Goal: Task Accomplishment & Management: Manage account settings

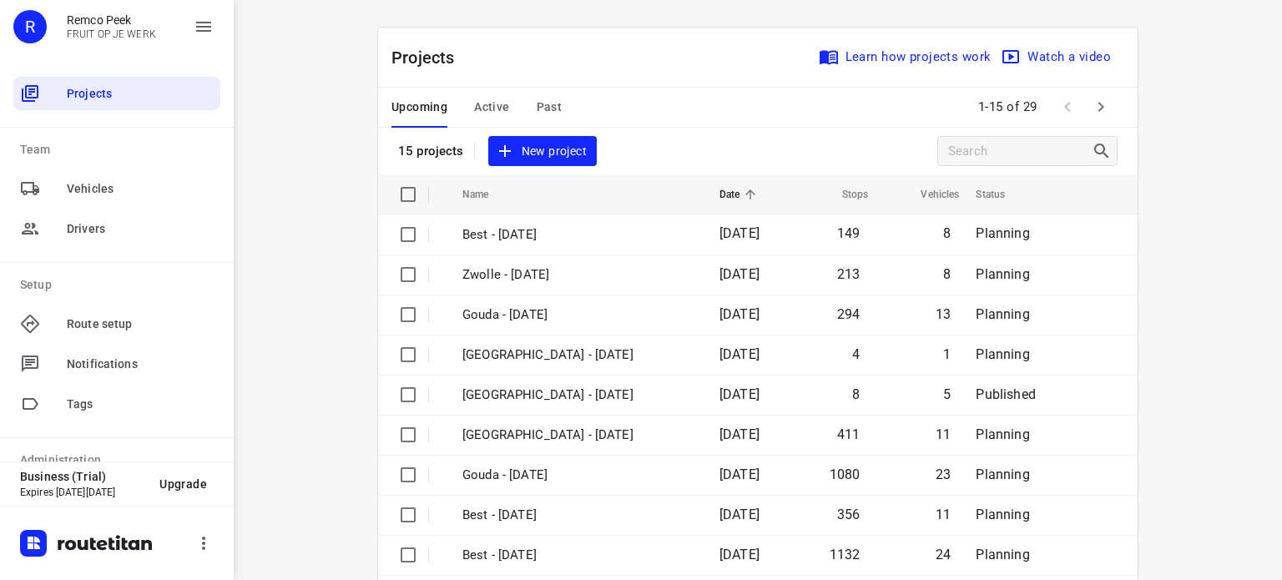
click at [540, 109] on span "Past" at bounding box center [550, 107] width 26 height 21
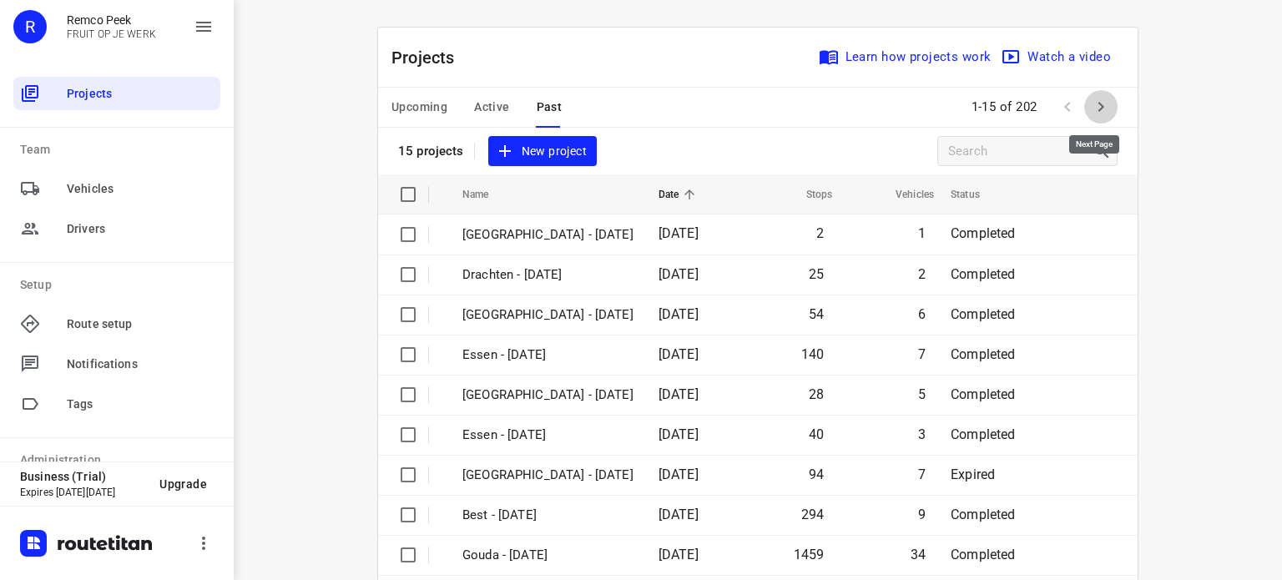
click at [1099, 111] on icon "button" at bounding box center [1101, 107] width 20 height 20
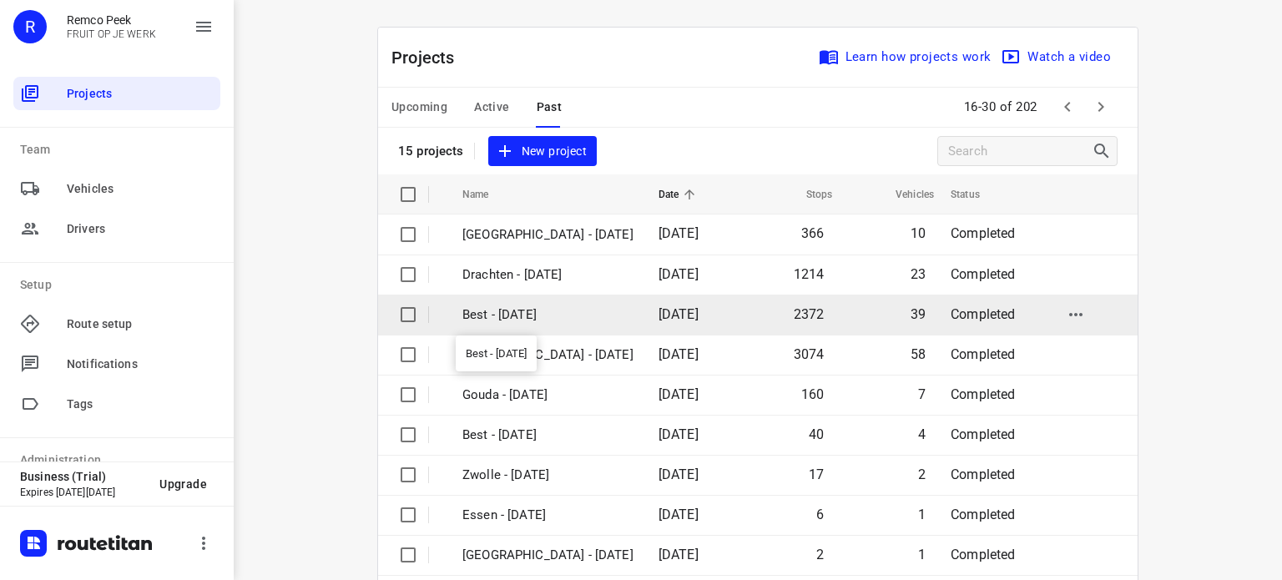
click at [519, 316] on p "Best - [DATE]" at bounding box center [547, 314] width 171 height 19
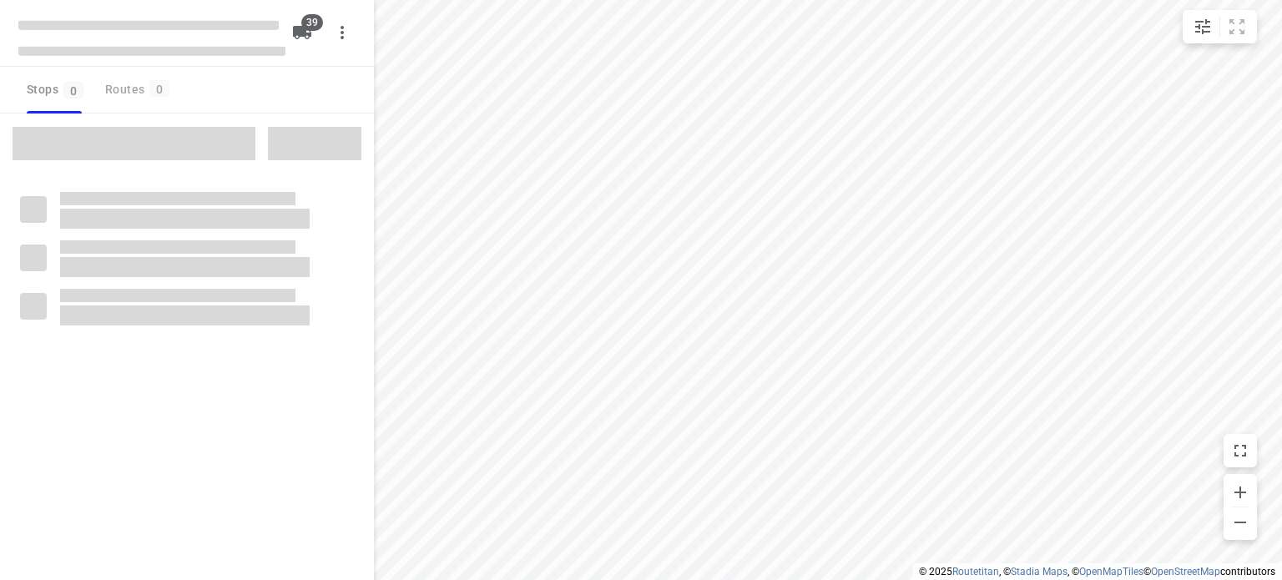
checkbox input "true"
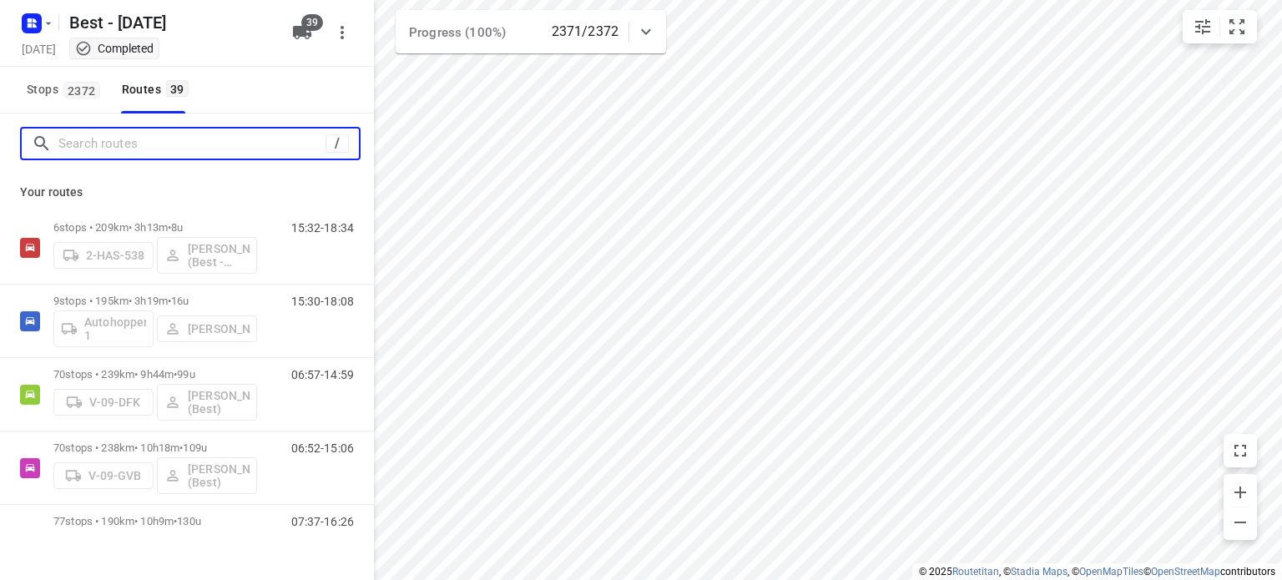
click at [177, 146] on input "Search routes" at bounding box center [191, 144] width 267 height 26
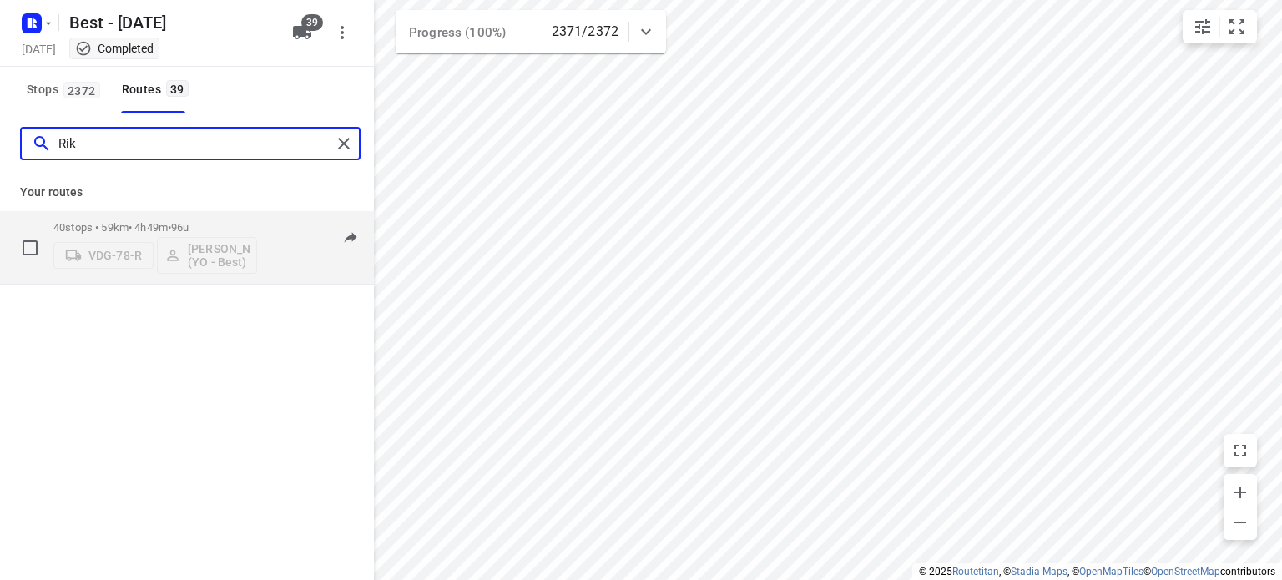
type input "Rik"
click at [149, 226] on p "40 stops • 59km • 4h49m • 96u" at bounding box center [155, 227] width 204 height 13
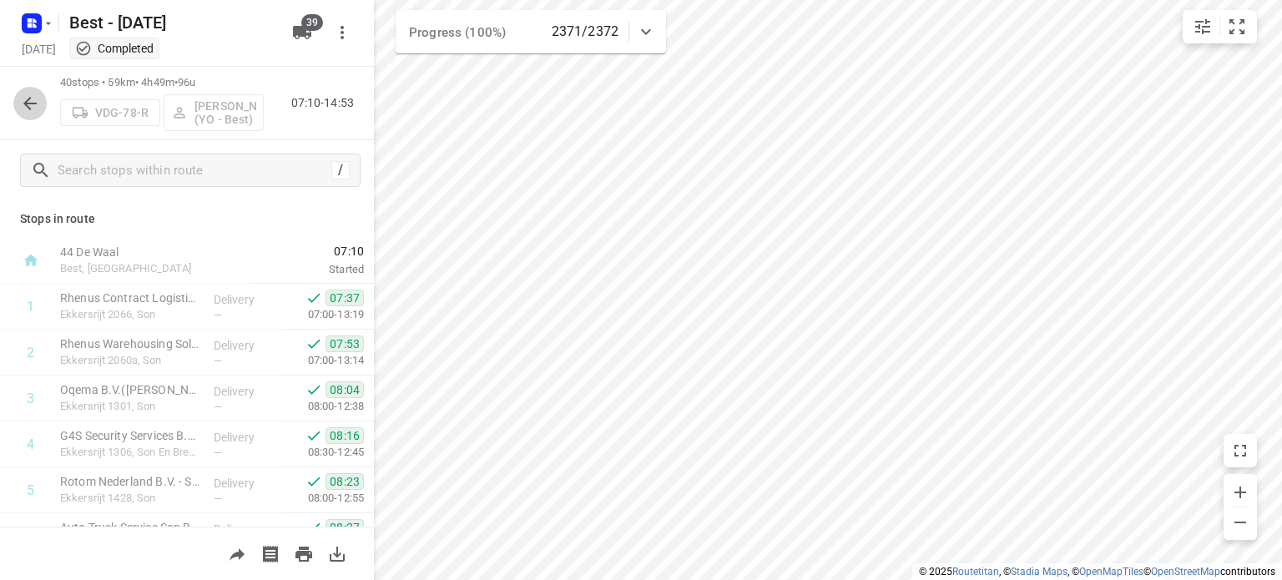
click at [24, 98] on icon "button" at bounding box center [30, 103] width 20 height 20
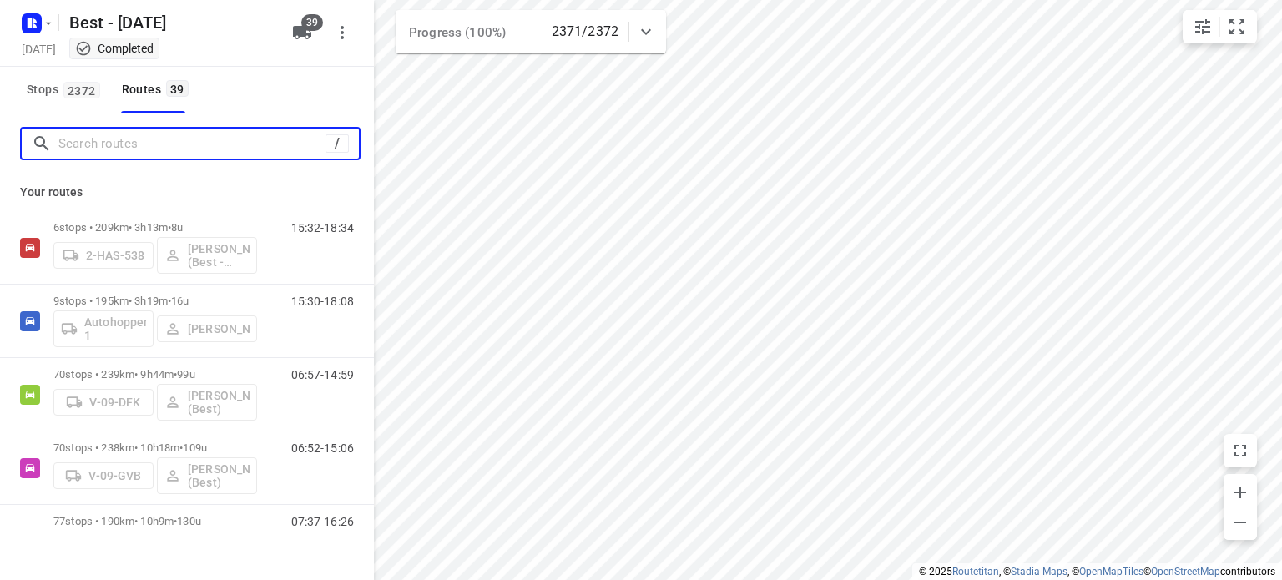
click at [88, 148] on input "Search routes" at bounding box center [191, 144] width 267 height 26
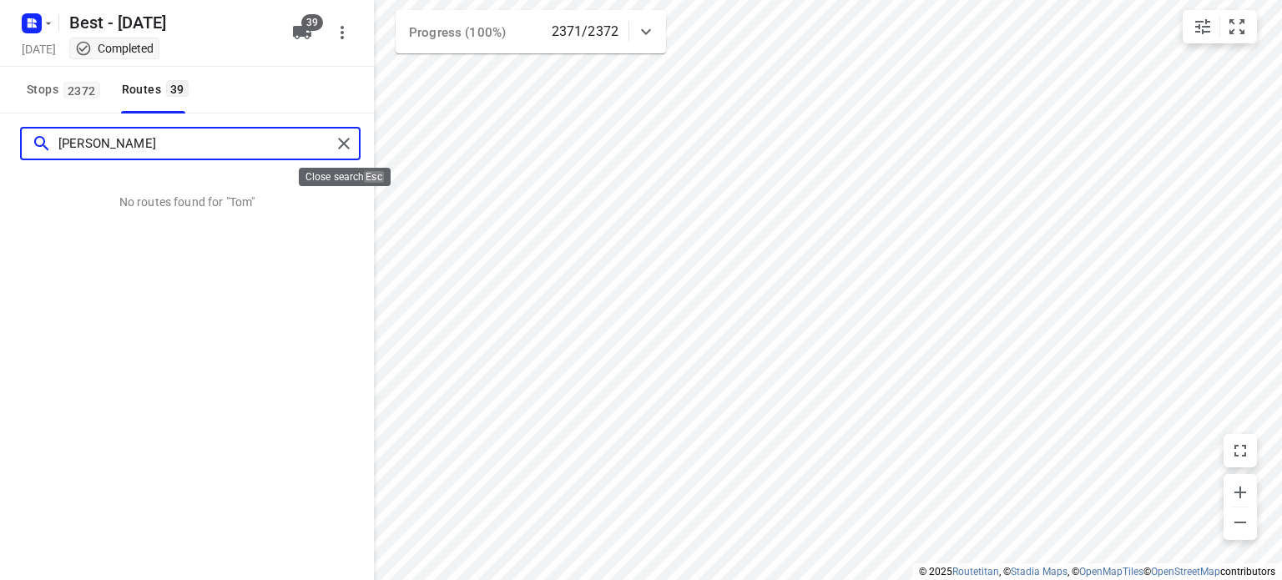
type input "[PERSON_NAME]"
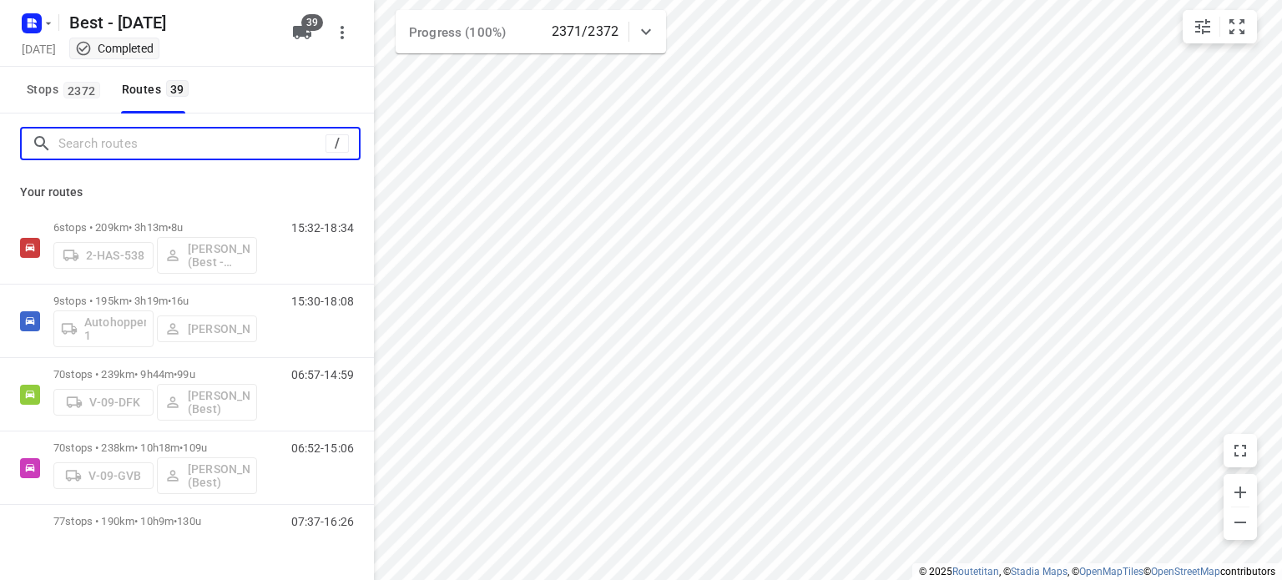
click at [260, 143] on input "Search routes" at bounding box center [191, 144] width 267 height 26
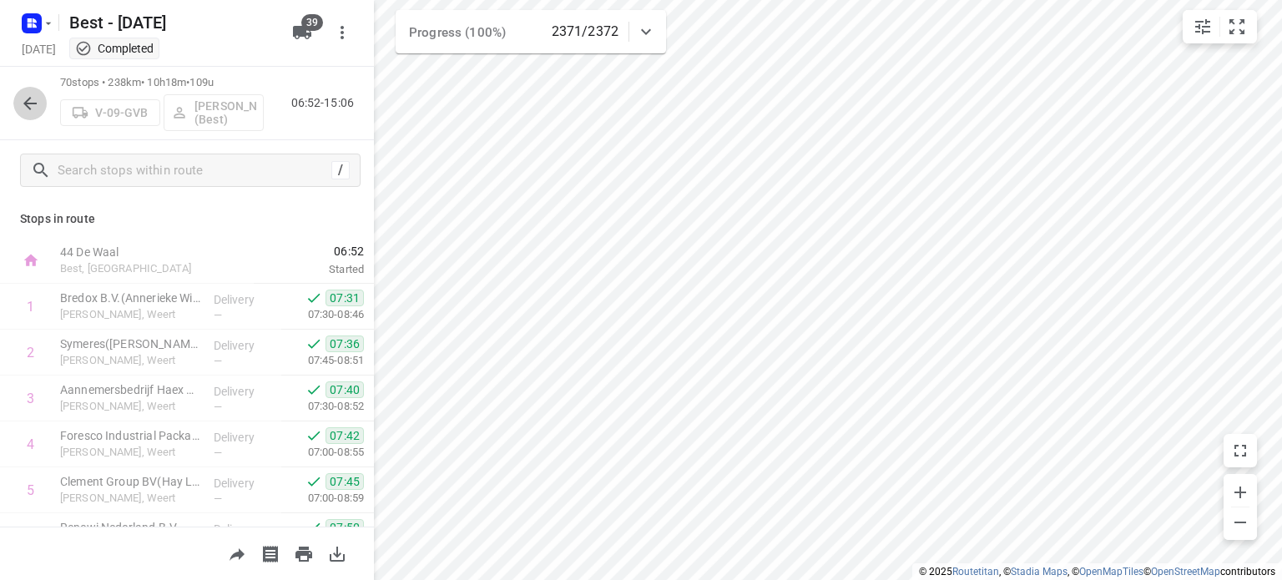
click at [16, 97] on button "button" at bounding box center [29, 103] width 33 height 33
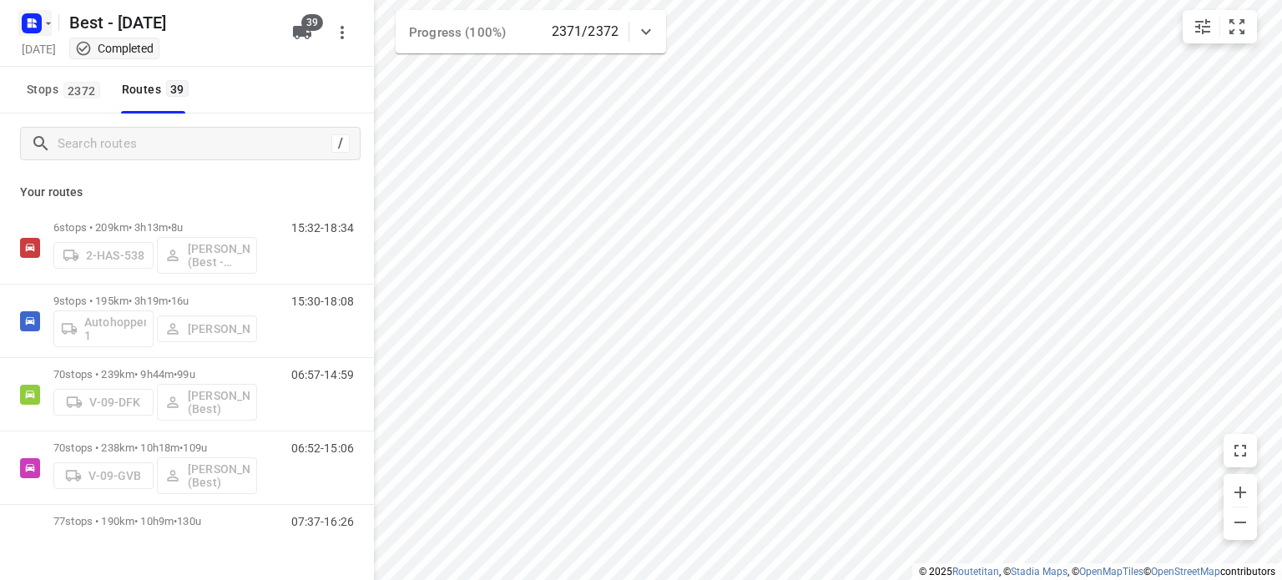
click at [27, 28] on rect "button" at bounding box center [32, 23] width 20 height 20
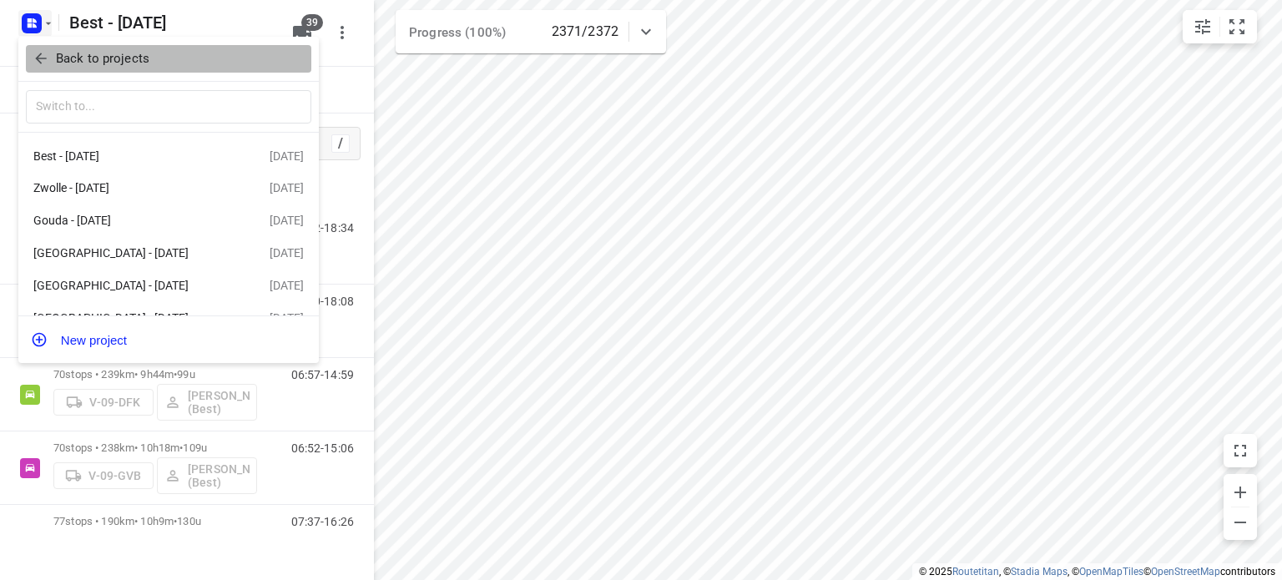
click at [40, 61] on icon "button" at bounding box center [41, 58] width 17 height 17
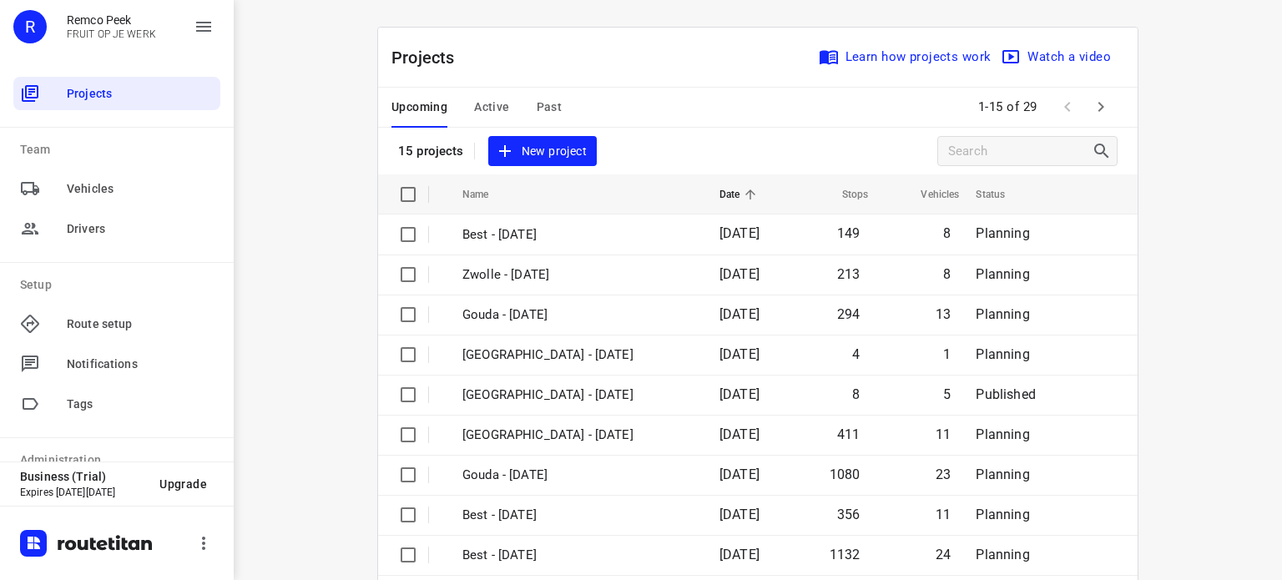
click at [542, 100] on span "Past" at bounding box center [550, 107] width 26 height 21
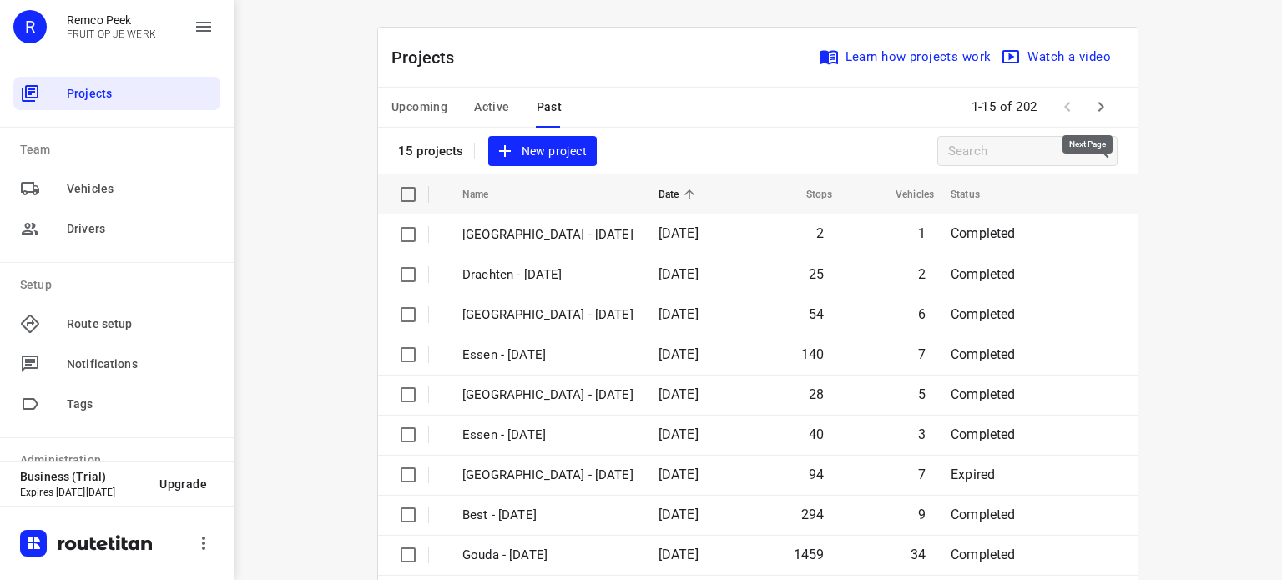
click at [1098, 107] on icon "button" at bounding box center [1101, 107] width 6 height 10
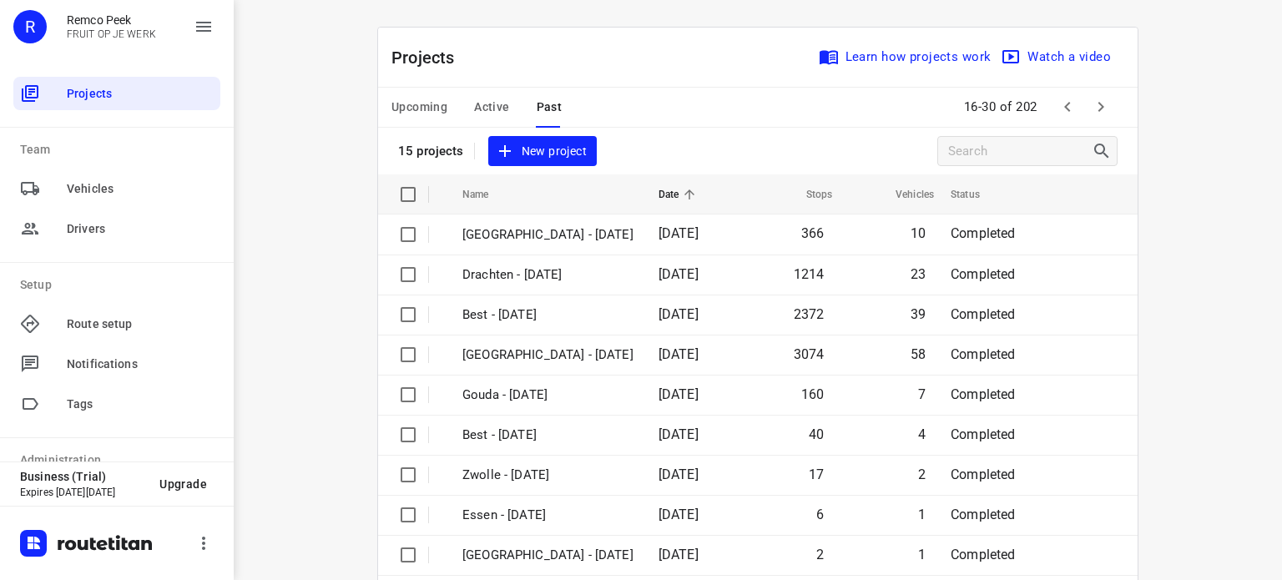
click at [1098, 114] on icon "button" at bounding box center [1101, 107] width 20 height 20
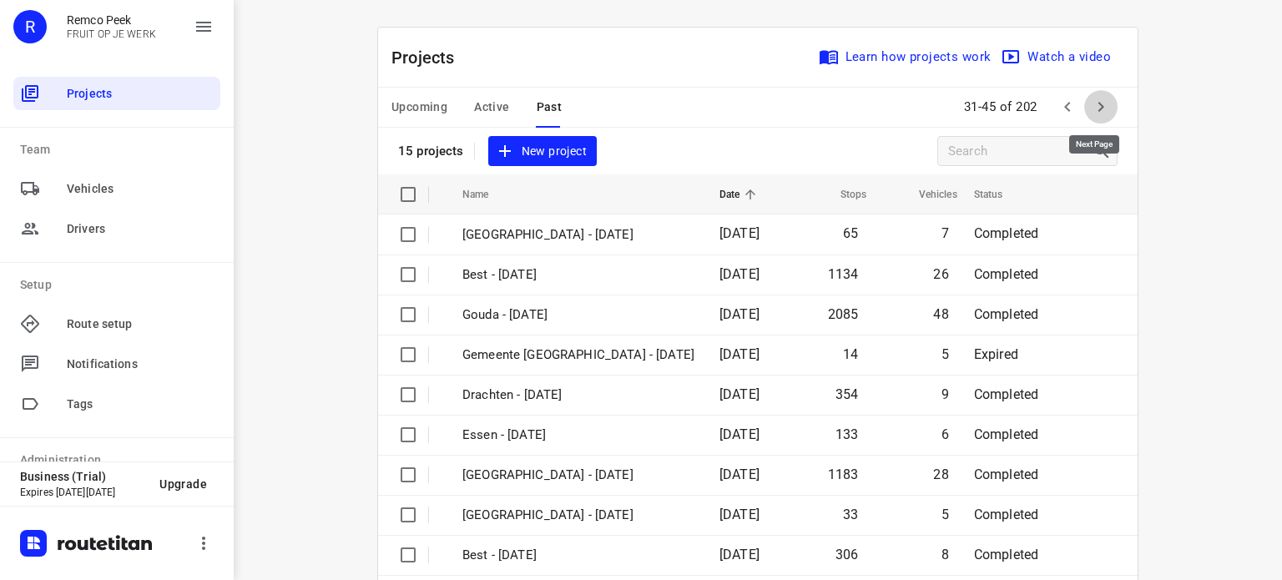
click at [1103, 96] on button "button" at bounding box center [1100, 106] width 33 height 33
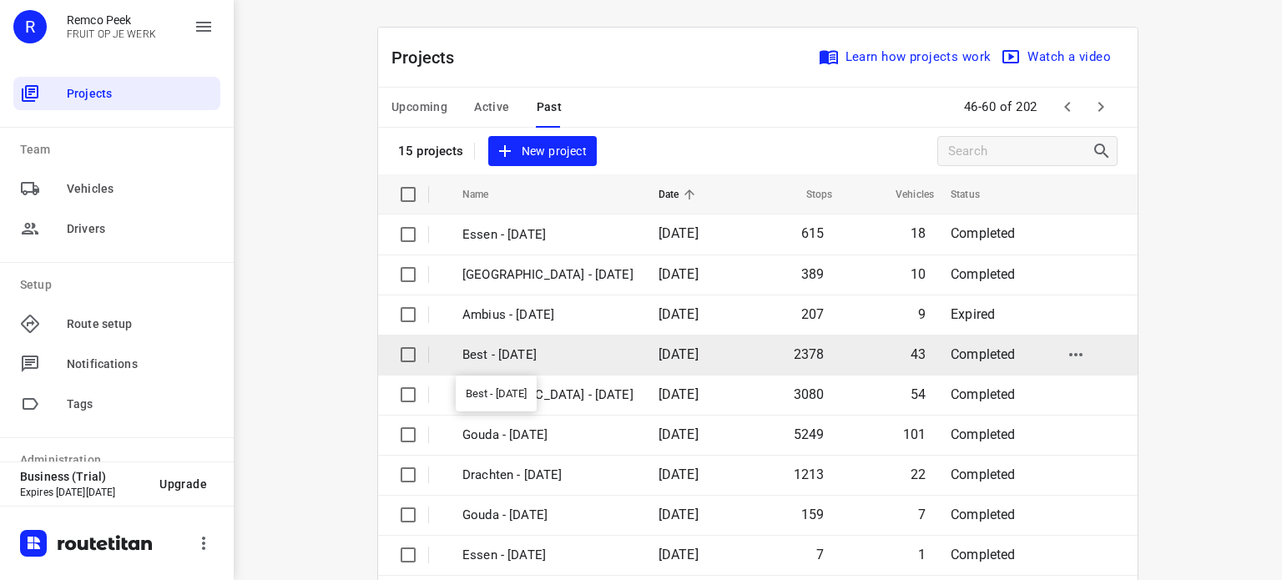
click at [518, 356] on p "Best - [DATE]" at bounding box center [547, 355] width 171 height 19
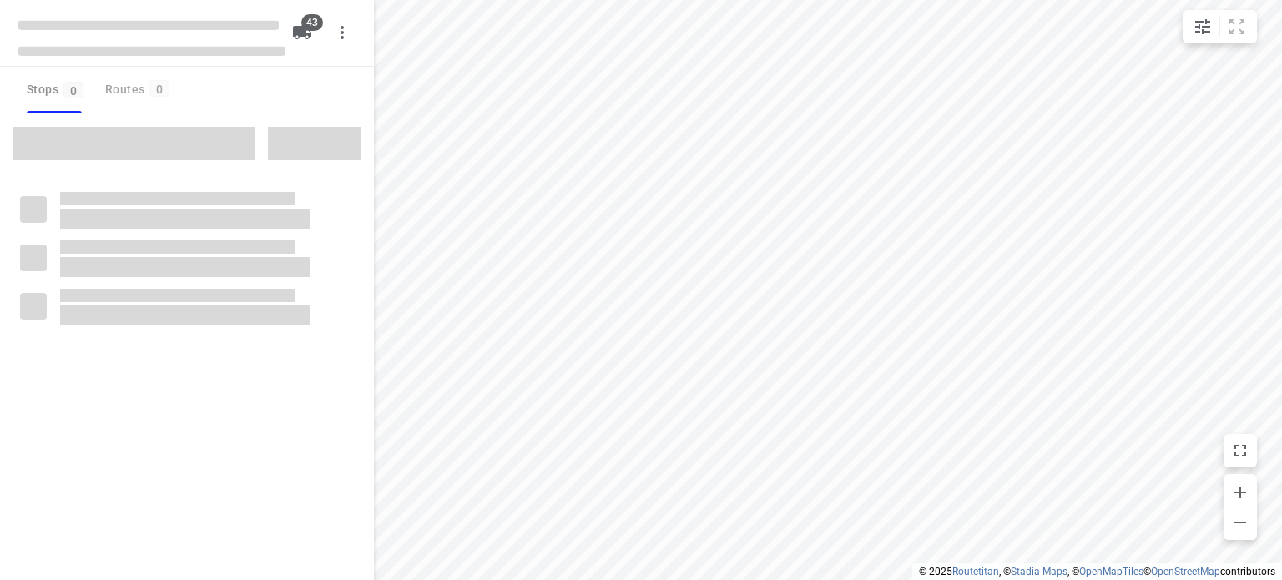
checkbox input "true"
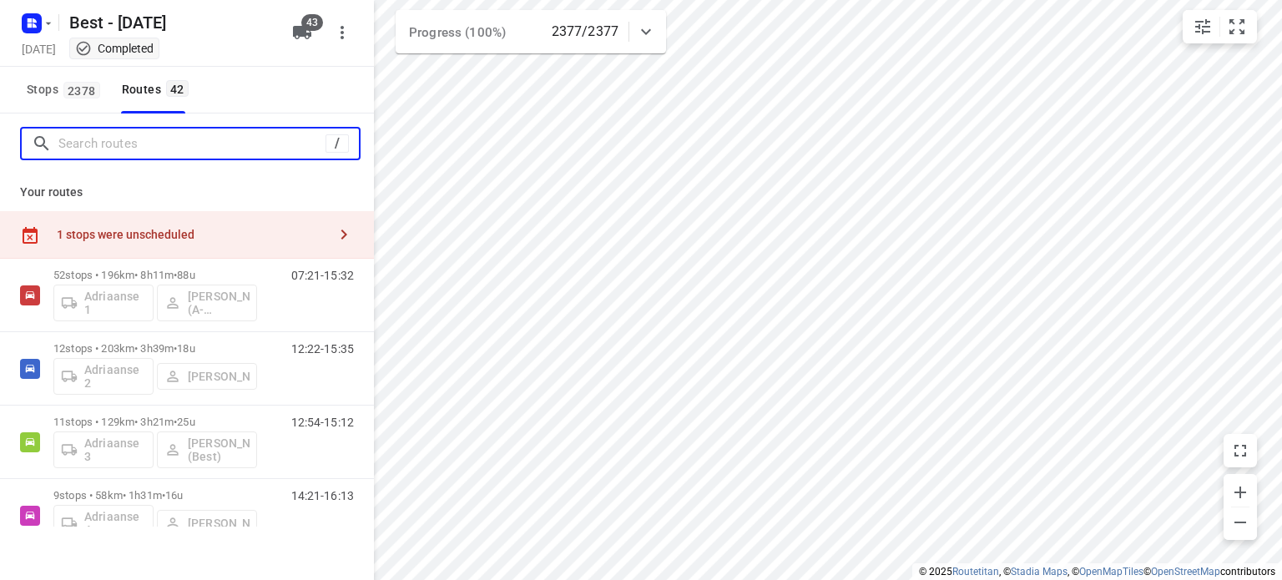
click at [244, 139] on input "Search routes" at bounding box center [191, 144] width 267 height 26
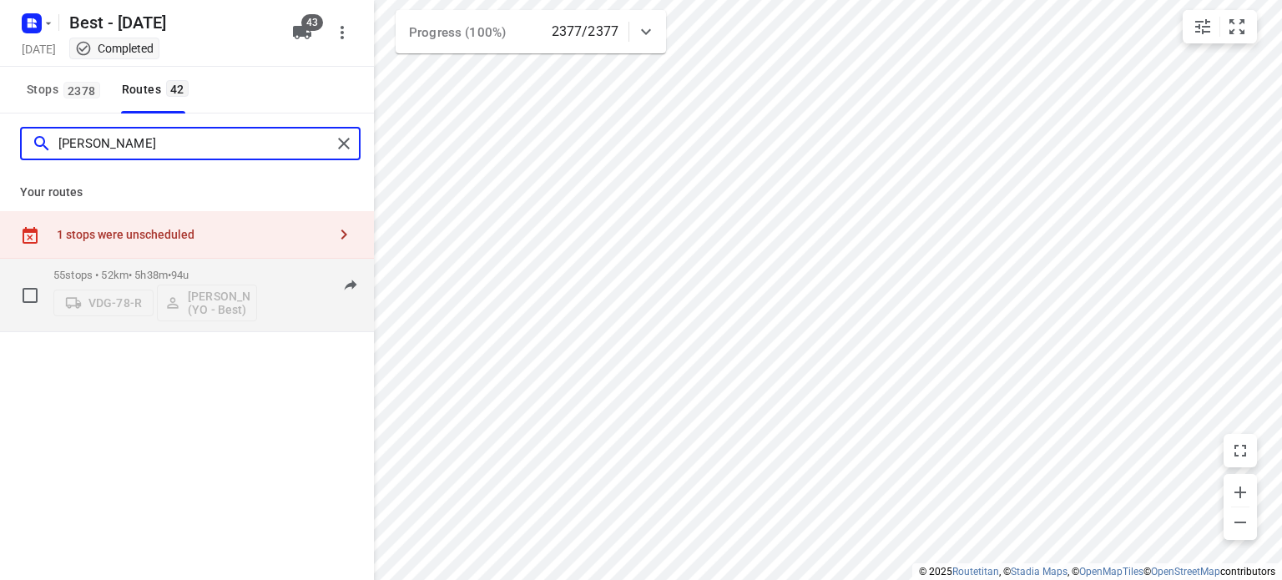
type input "[PERSON_NAME]"
click at [170, 276] on p "55 stops • 52km • 5h38m • 94u" at bounding box center [155, 275] width 204 height 13
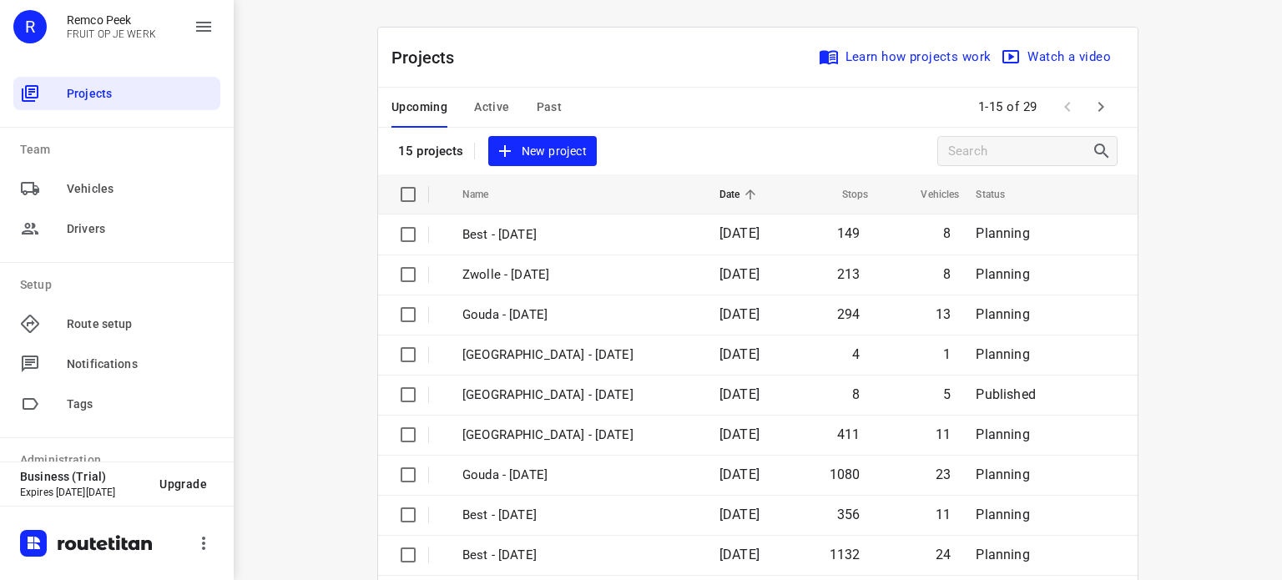
drag, startPoint x: 483, startPoint y: 102, endPoint x: 617, endPoint y: 108, distance: 133.7
click at [617, 108] on div "Upcoming Active Past 1-15 of 29" at bounding box center [757, 108] width 759 height 40
click at [1091, 110] on icon "button" at bounding box center [1101, 107] width 20 height 20
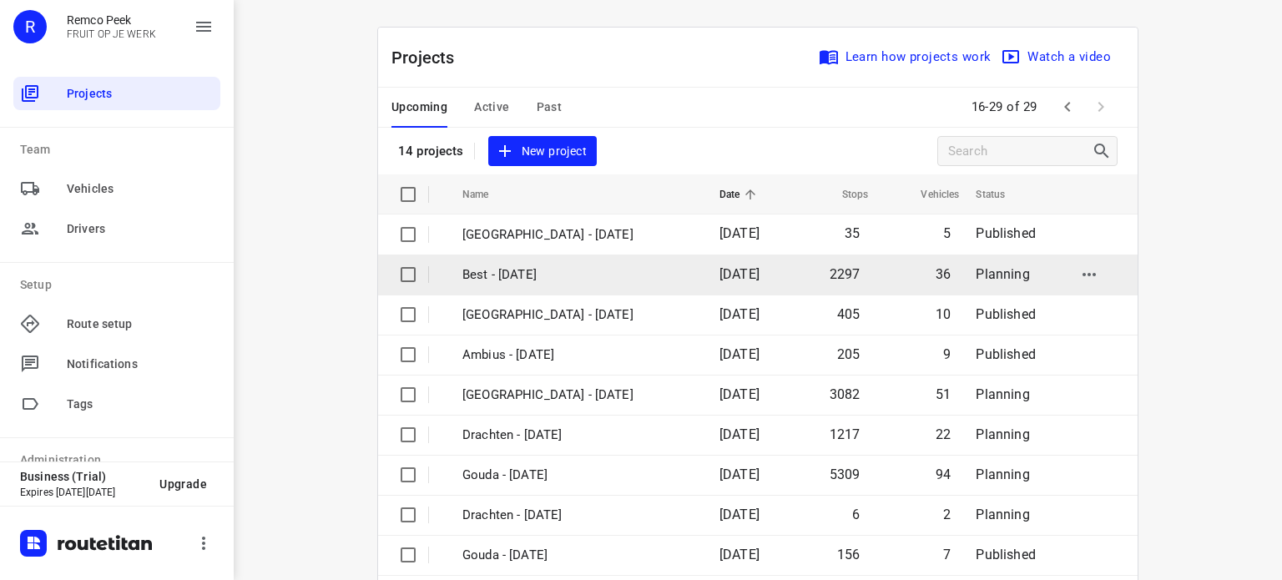
click at [511, 266] on p "Best - [DATE]" at bounding box center [578, 274] width 232 height 19
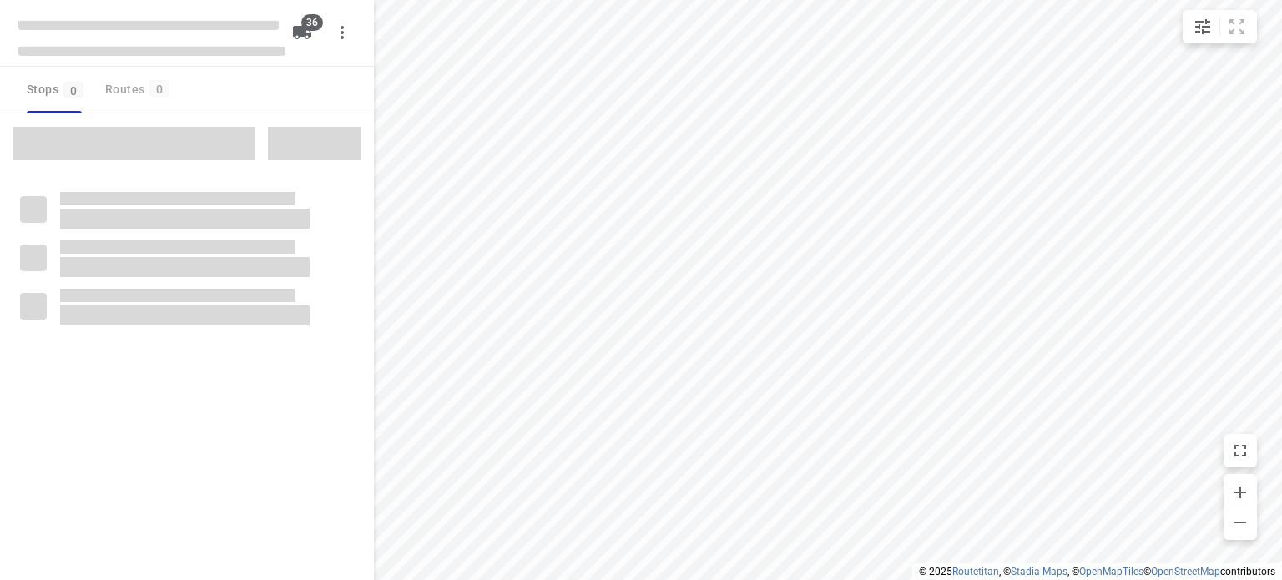
checkbox input "true"
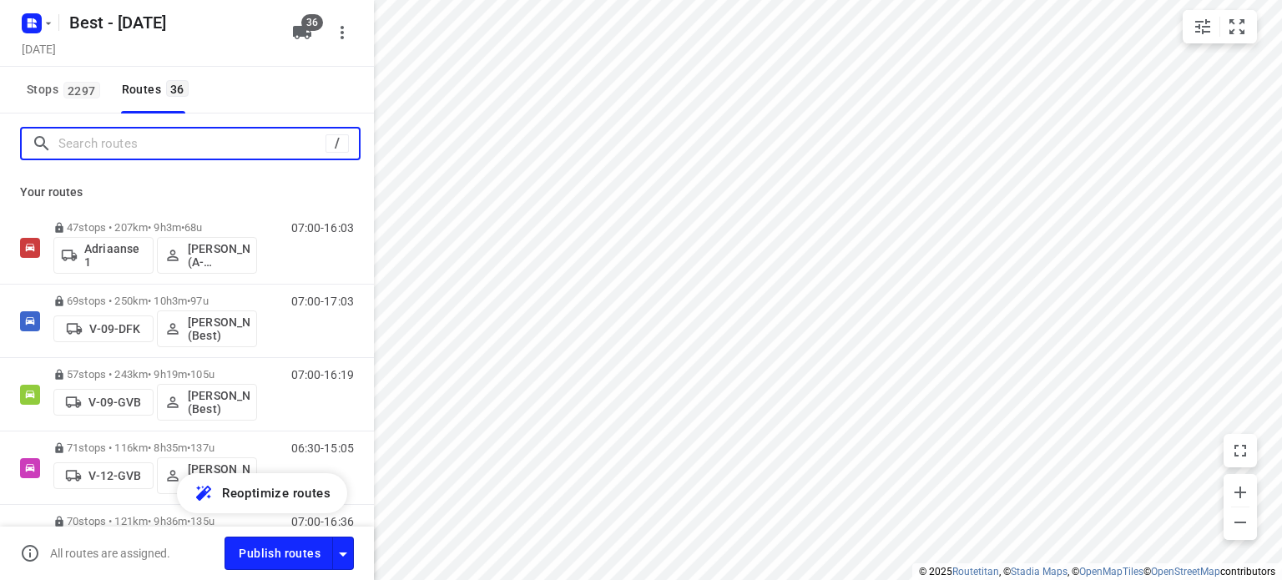
click at [191, 142] on input "Search routes" at bounding box center [191, 144] width 267 height 26
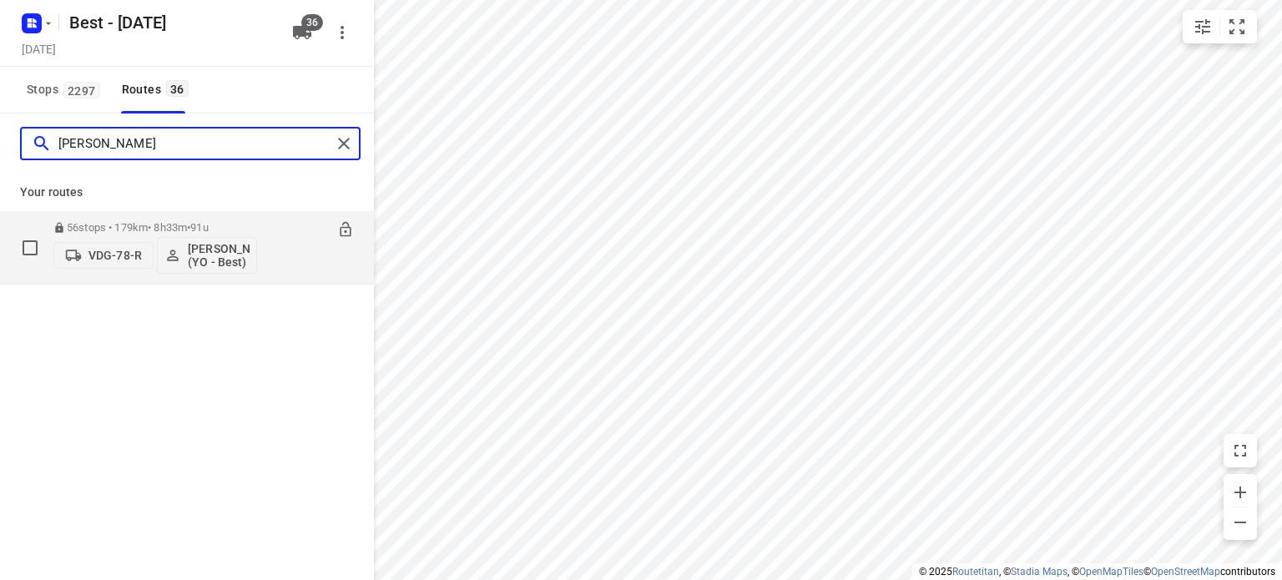
type input "[PERSON_NAME]"
click at [128, 226] on p "56 stops • 179km • 8h33m • 91u" at bounding box center [155, 227] width 204 height 13
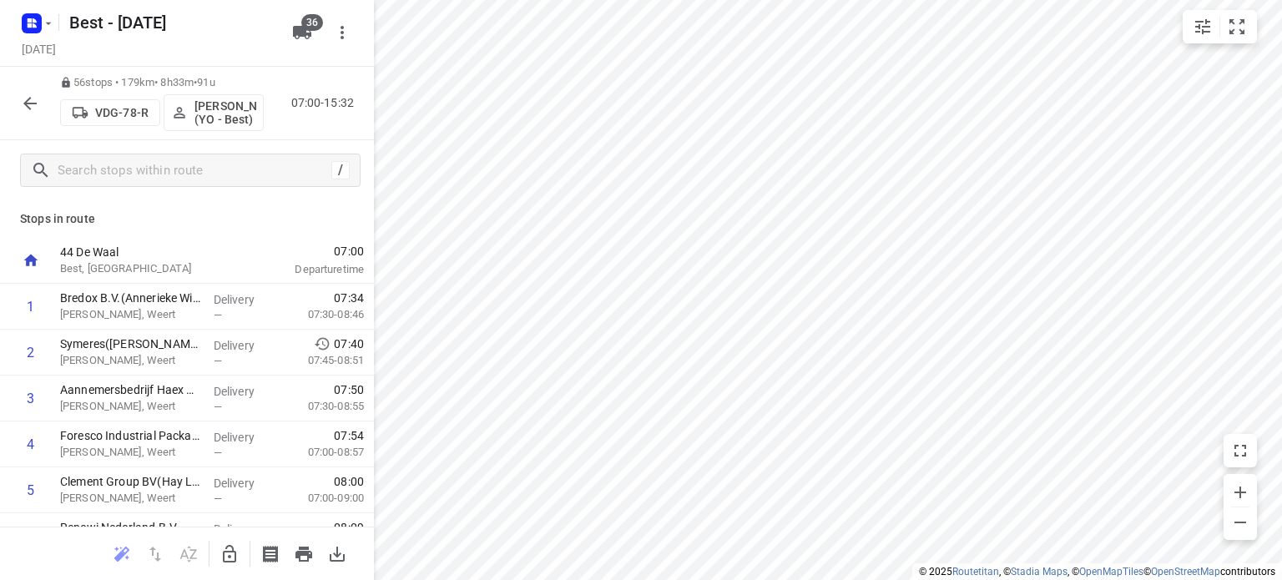
click at [20, 103] on icon "button" at bounding box center [30, 103] width 20 height 20
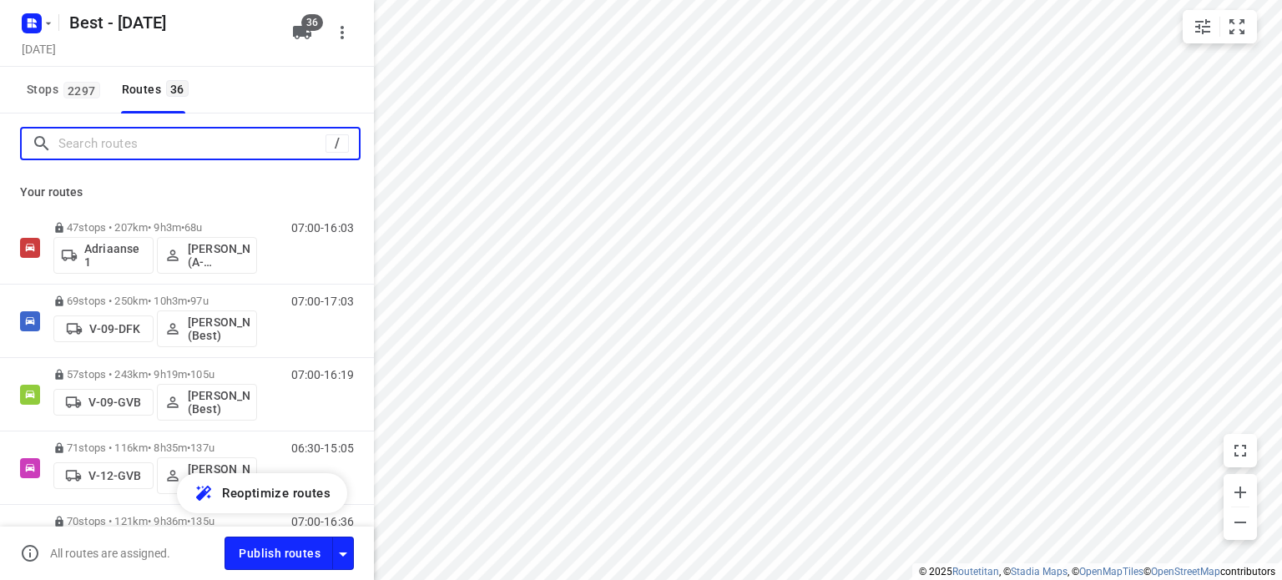
click at [124, 147] on input "Search routes" at bounding box center [191, 144] width 267 height 26
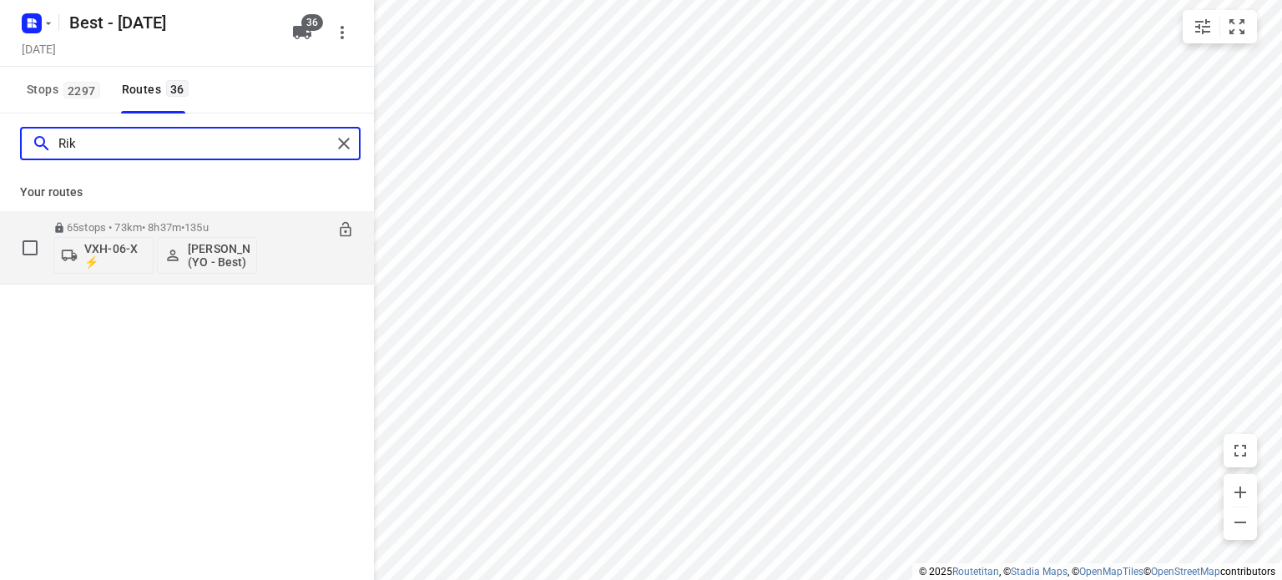
type input "Rik"
click at [134, 221] on p "65 stops • 73km • 8h37m • 135u" at bounding box center [155, 227] width 204 height 13
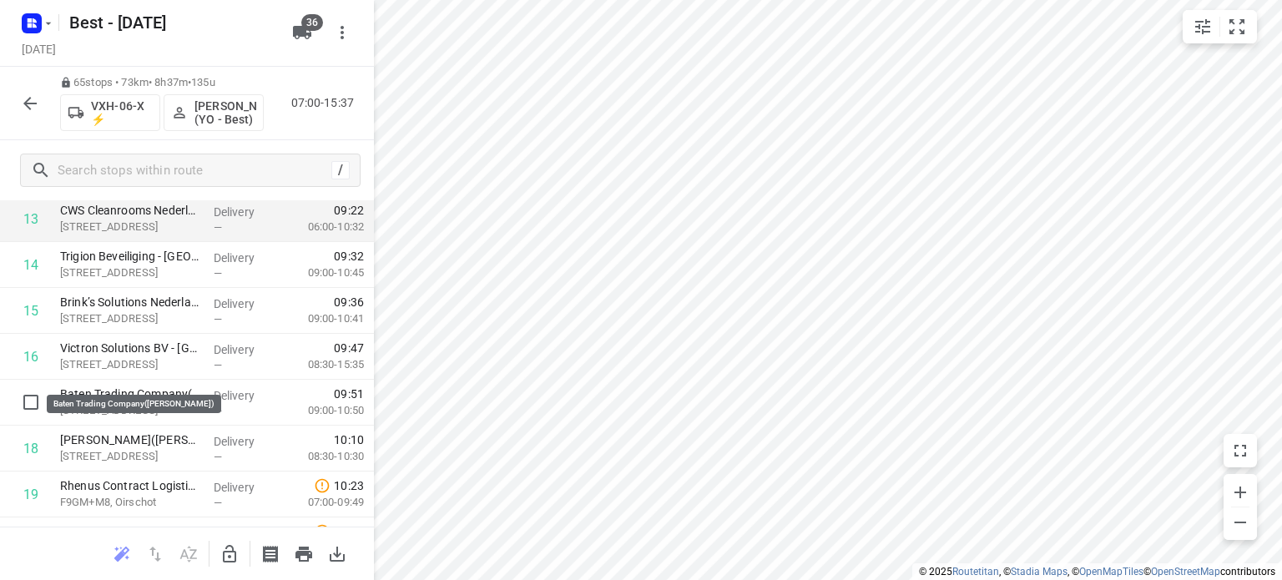
scroll to position [668, 0]
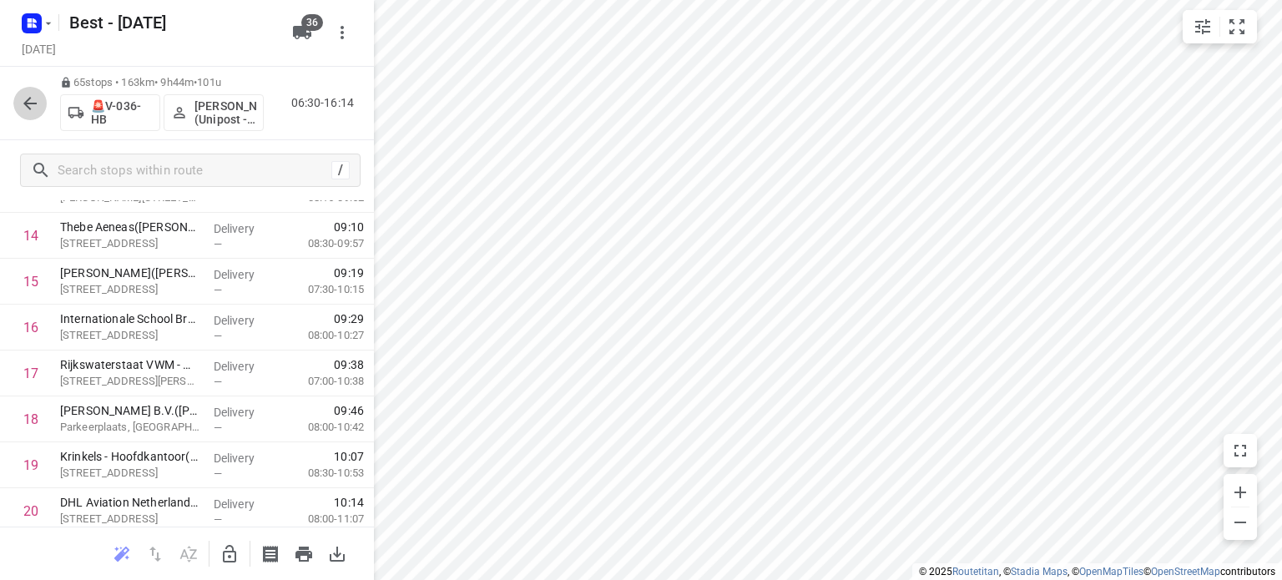
click at [23, 109] on icon "button" at bounding box center [30, 103] width 20 height 20
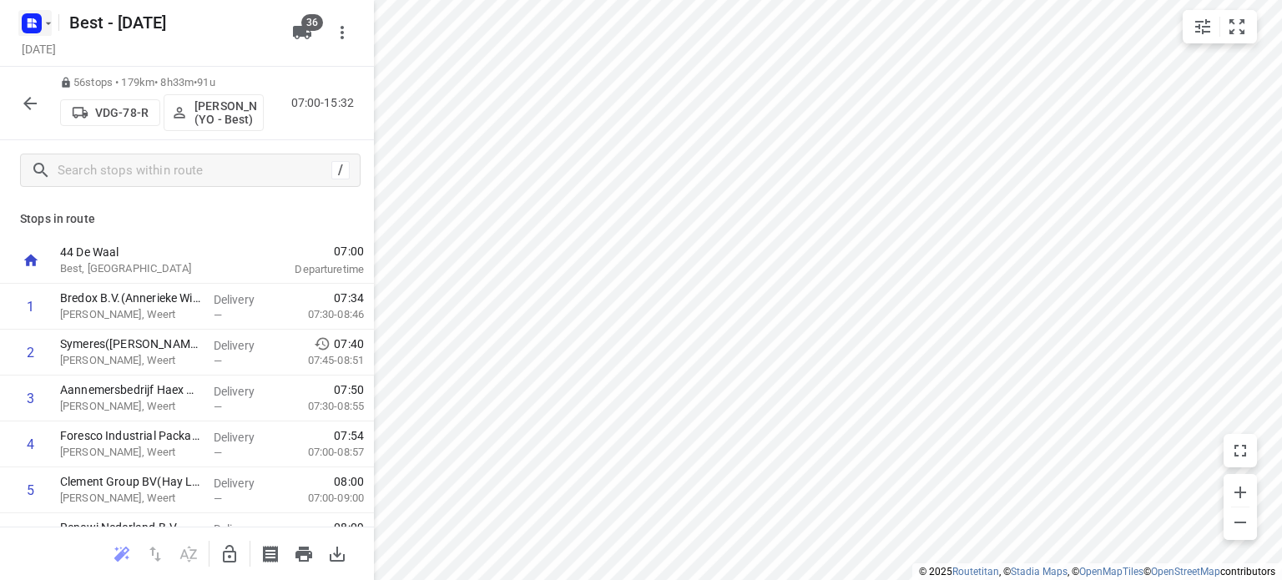
click at [33, 18] on icon "button" at bounding box center [35, 20] width 4 height 4
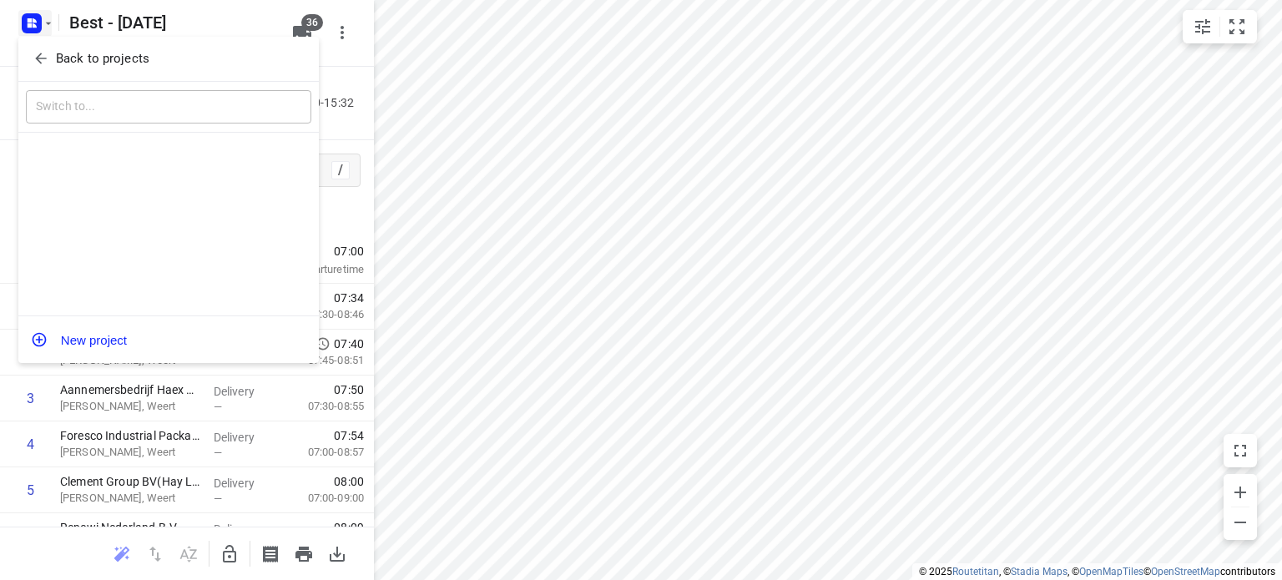
click at [53, 53] on span "Back to projects" at bounding box center [169, 58] width 272 height 19
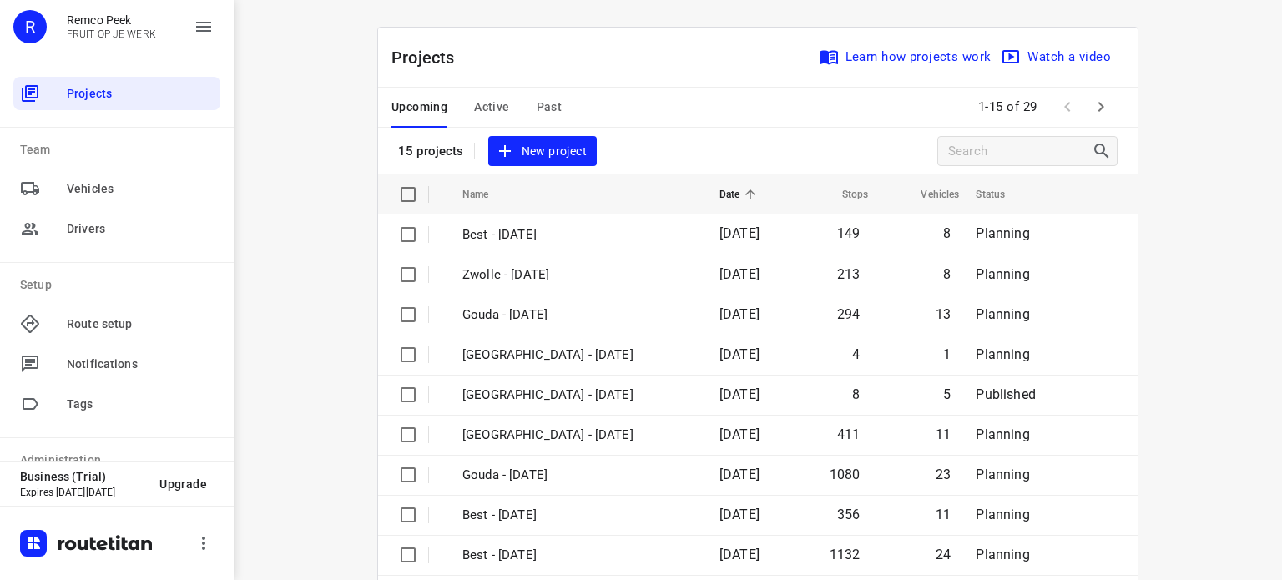
click at [482, 106] on span "Active" at bounding box center [491, 107] width 35 height 21
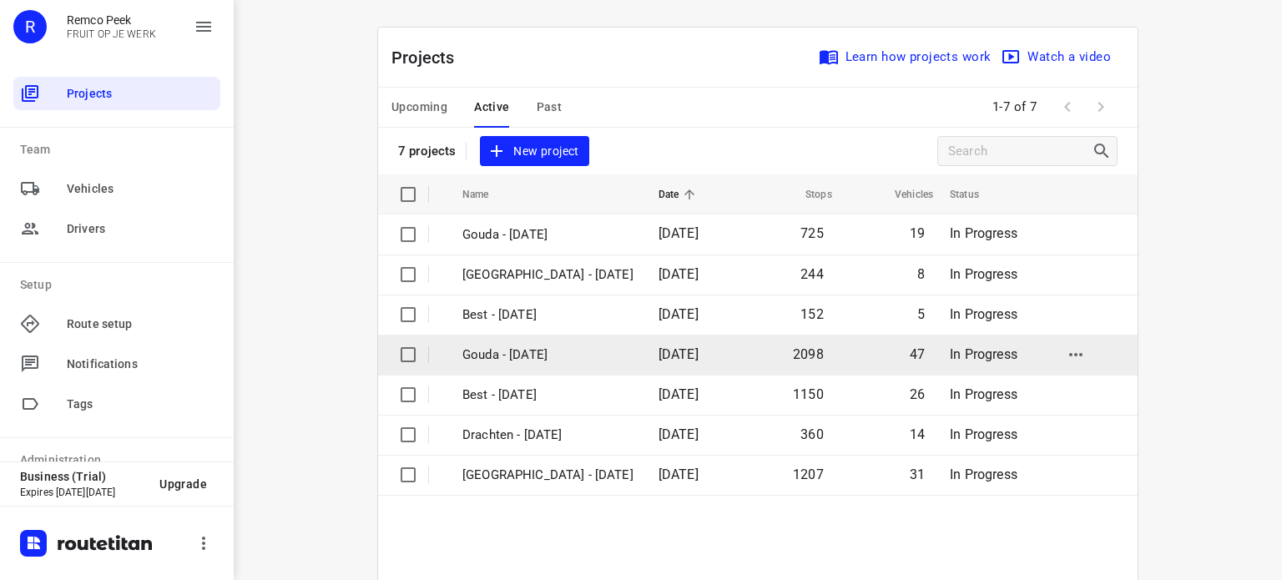
click at [528, 353] on p "Gouda - [DATE]" at bounding box center [547, 355] width 171 height 19
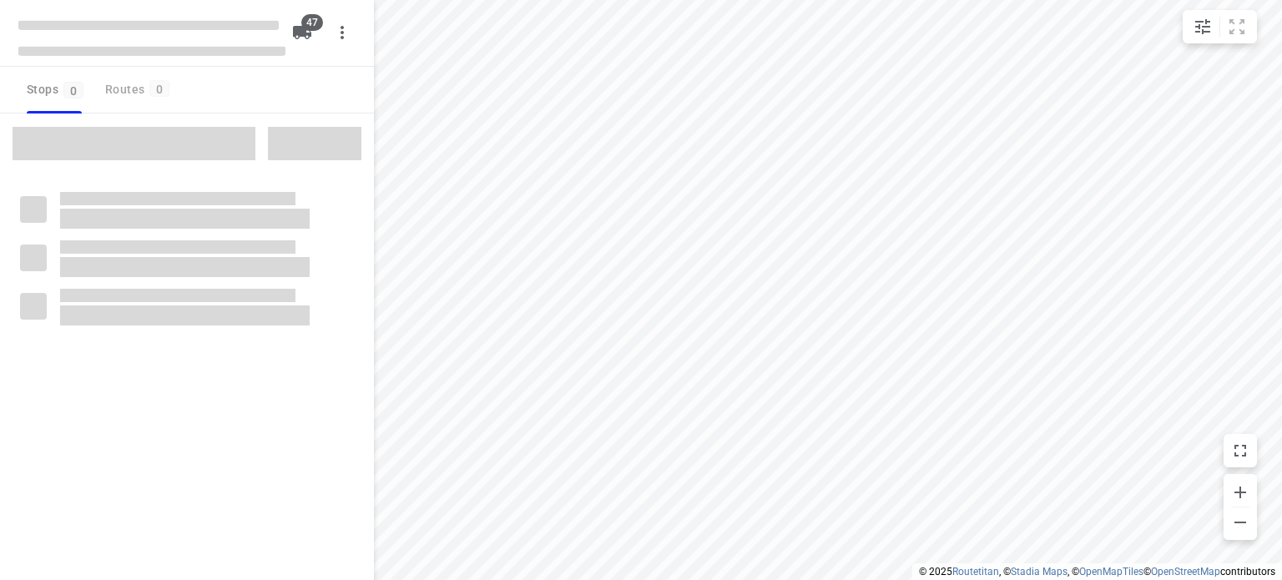
checkbox input "true"
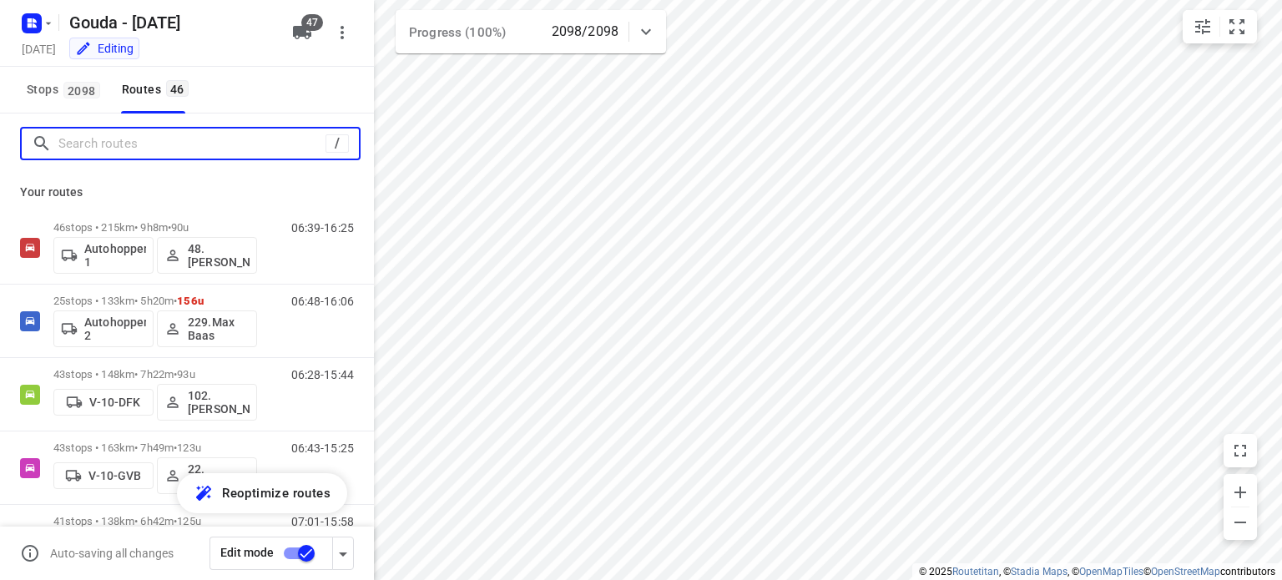
click at [236, 154] on input "Search routes" at bounding box center [191, 144] width 267 height 26
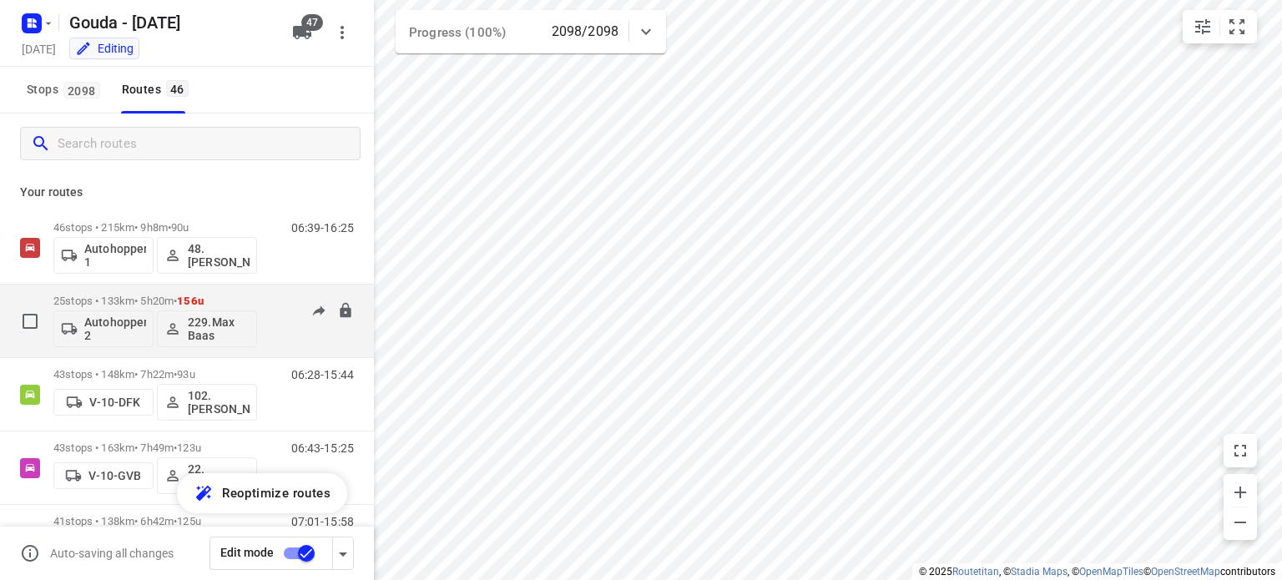
click at [90, 295] on p "25 stops • 133km • 5h20m • 156u" at bounding box center [155, 301] width 204 height 13
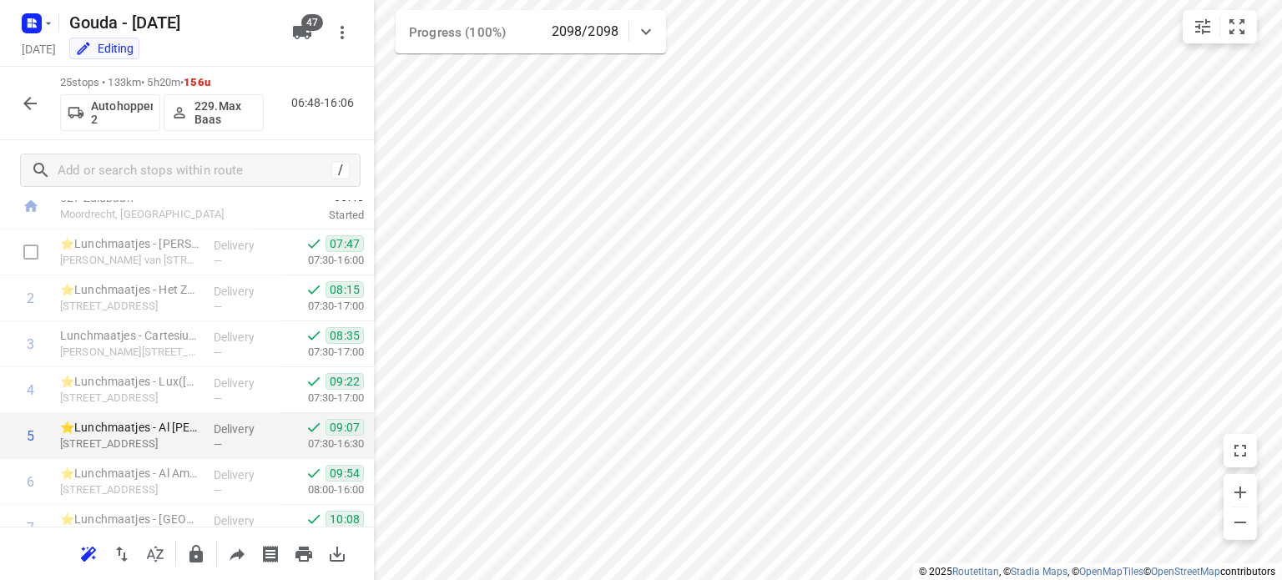
scroll to position [83, 0]
